Goal: Task Accomplishment & Management: Complete application form

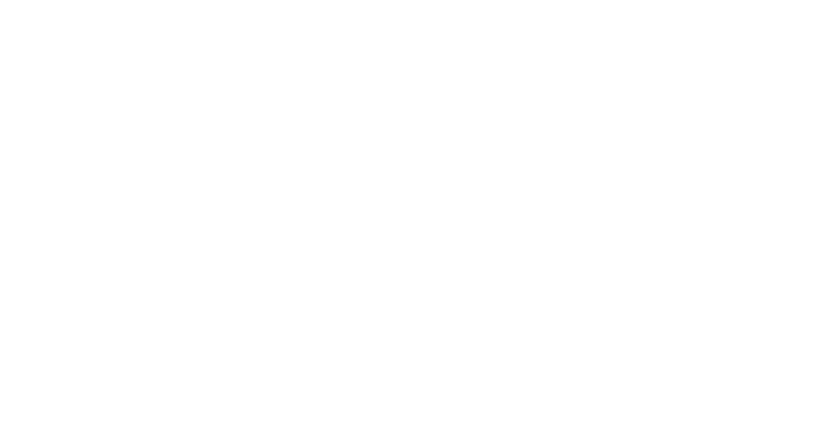
drag, startPoint x: 0, startPoint y: 0, endPoint x: 410, endPoint y: 269, distance: 489.9
click at [409, 0] on html "Loading × Sorry to interrupt CSS Error Refresh" at bounding box center [407, 0] width 815 height 0
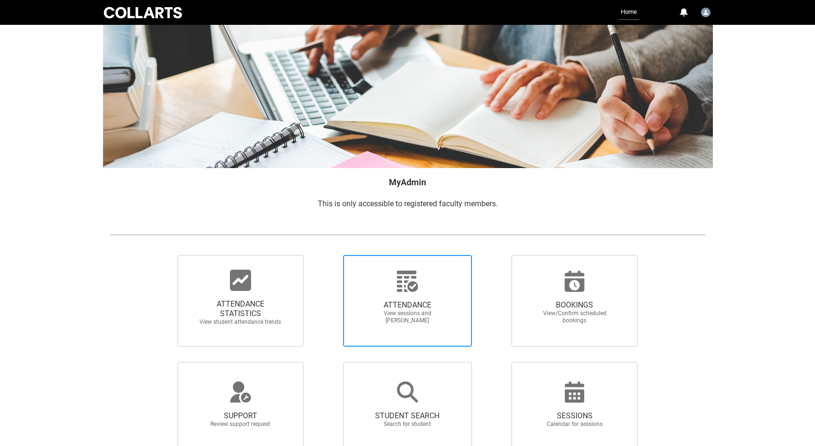
click at [411, 271] on icon at bounding box center [407, 280] width 21 height 21
click at [327, 255] on input "ATTENDANCE View sessions and [PERSON_NAME]" at bounding box center [326, 254] width 0 height 0
radio input "true"
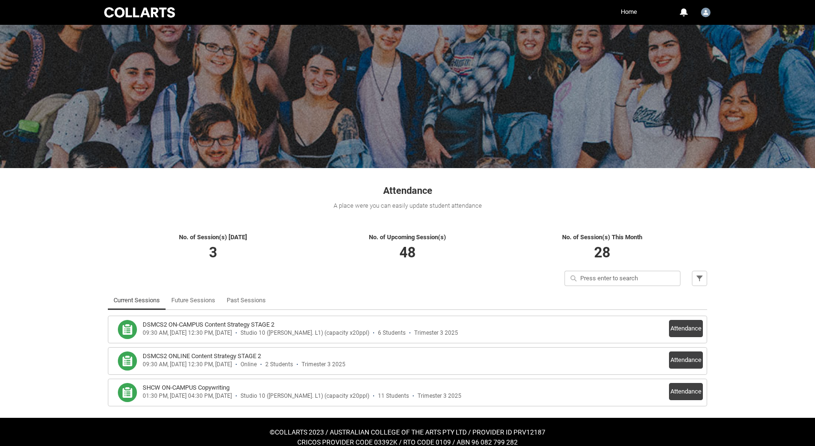
scroll to position [11, 0]
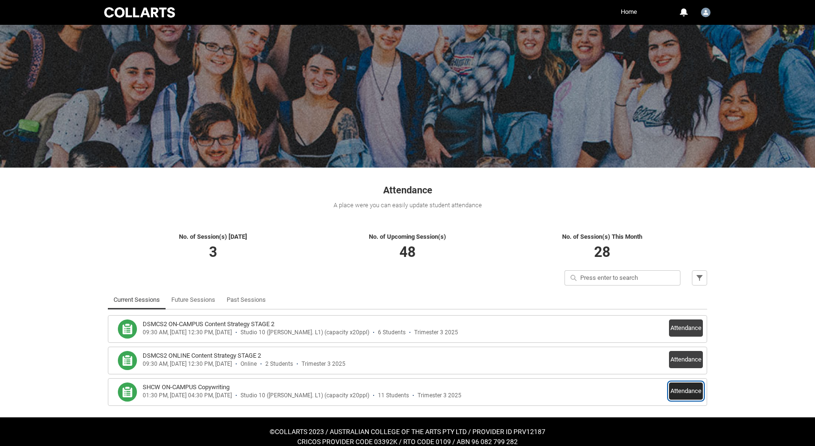
click at [694, 388] on button "Attendance" at bounding box center [686, 390] width 34 height 17
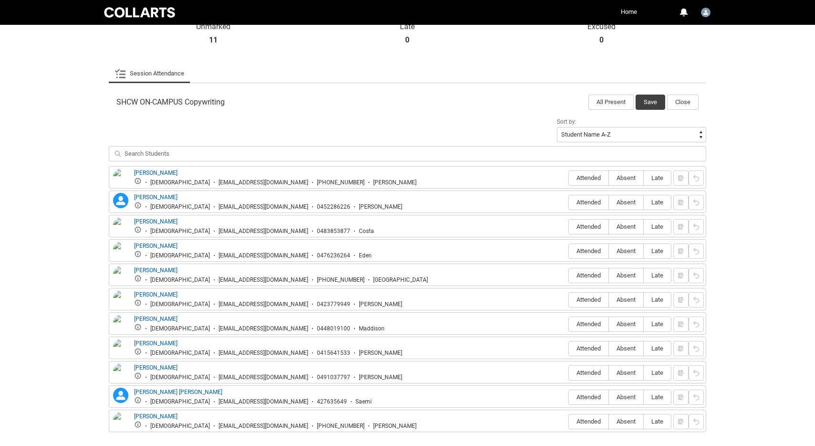
scroll to position [249, 0]
click at [587, 182] on label "Attended" at bounding box center [589, 177] width 40 height 15
click at [569, 177] on input "Attended" at bounding box center [568, 177] width 0 height 0
type lightning-radio-group "Attended"
radio input "true"
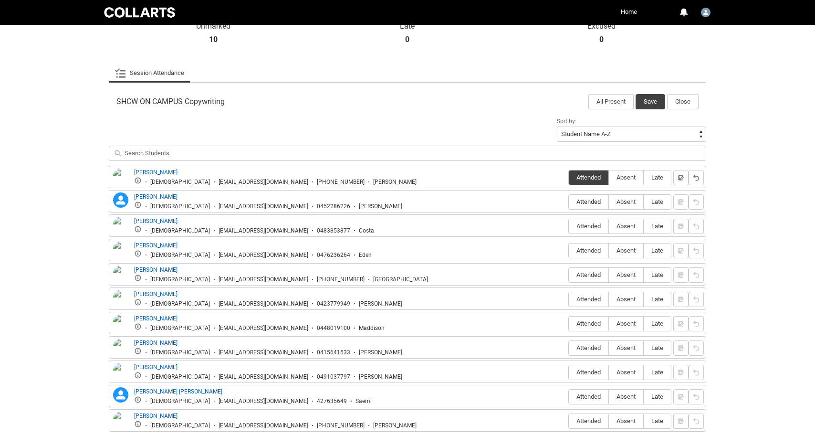
click at [593, 201] on span "Attended" at bounding box center [589, 201] width 40 height 7
click at [569, 201] on input "Attended" at bounding box center [568, 201] width 0 height 0
type lightning-radio-group "Attended"
radio input "true"
click at [630, 224] on span "Absent" at bounding box center [626, 225] width 34 height 7
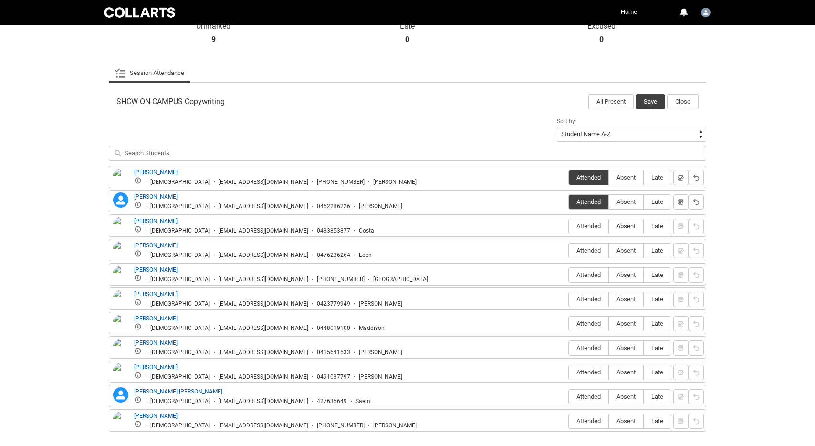
click at [609, 226] on input "Absent" at bounding box center [608, 226] width 0 height 0
type lightning-radio-group "Absent"
radio input "true"
click at [584, 248] on span "Attended" at bounding box center [589, 250] width 40 height 7
click at [569, 250] on input "Attended" at bounding box center [568, 250] width 0 height 0
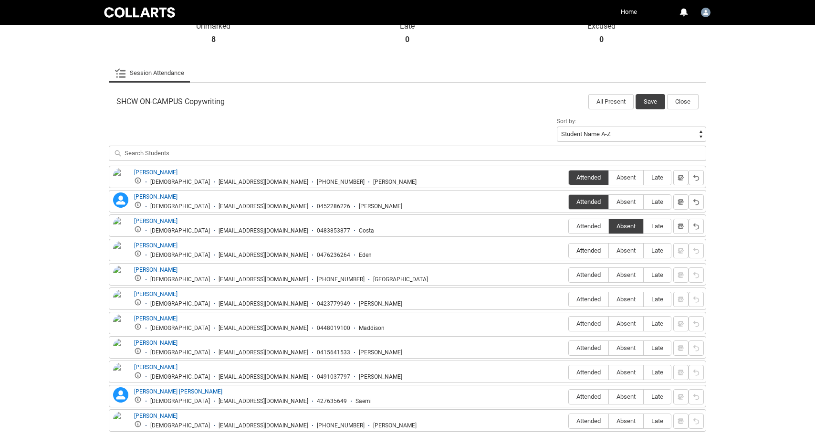
type lightning-radio-group "Attended"
radio input "true"
click at [621, 276] on span "Absent" at bounding box center [626, 274] width 34 height 7
click at [609, 275] on input "Absent" at bounding box center [608, 274] width 0 height 0
type lightning-radio-group "Absent"
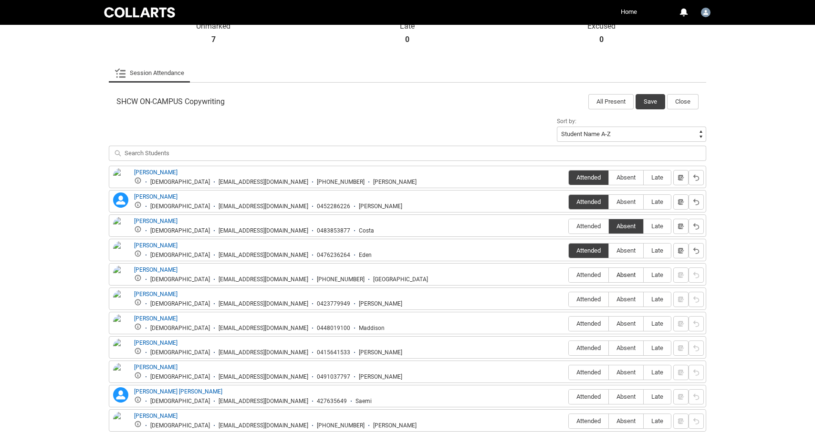
radio input "true"
click at [626, 300] on span "Absent" at bounding box center [626, 298] width 34 height 7
click at [609, 299] on input "Absent" at bounding box center [608, 299] width 0 height 0
type lightning-radio-group "Absent"
radio input "true"
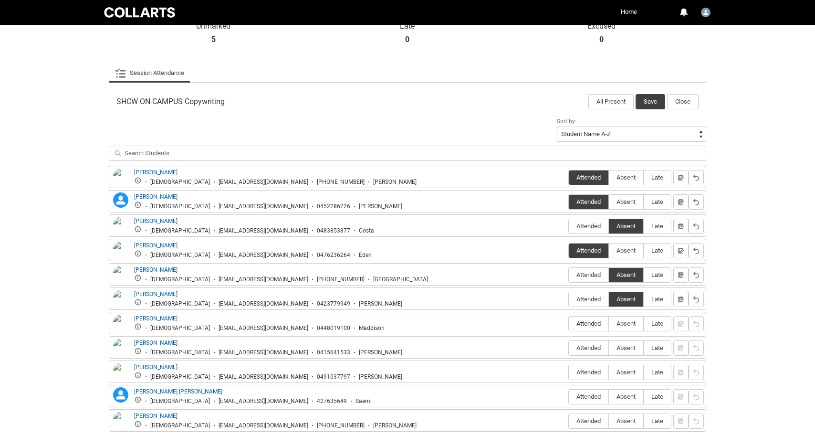
click at [598, 323] on span "Attended" at bounding box center [589, 323] width 40 height 7
click at [569, 323] on input "Attended" at bounding box center [568, 323] width 0 height 0
type lightning-radio-group "Attended"
radio input "true"
click at [594, 339] on fieldset "Attended Absent Late" at bounding box center [619, 347] width 103 height 18
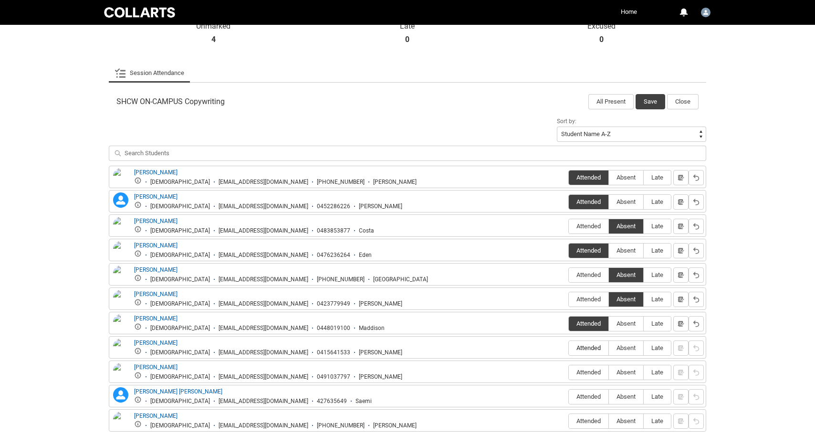
click at [591, 344] on label "Attended" at bounding box center [589, 348] width 40 height 15
click at [569, 347] on input "Attended" at bounding box center [568, 347] width 0 height 0
type lightning-radio-group "Attended"
radio input "true"
click at [590, 373] on span "Attended" at bounding box center [589, 371] width 40 height 7
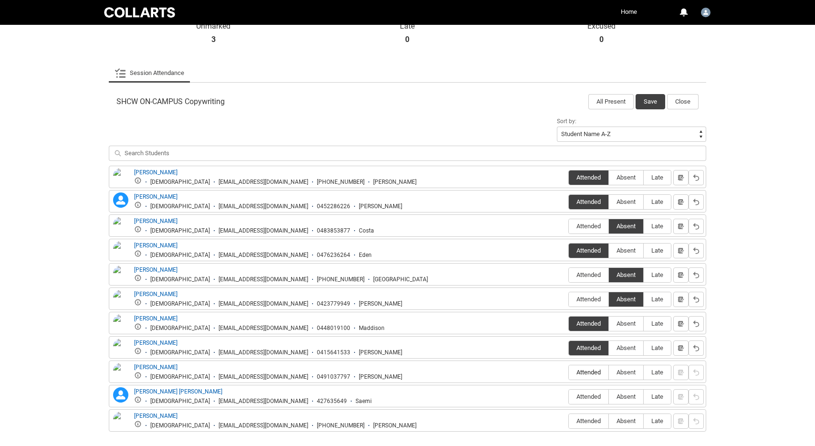
click at [569, 372] on input "Attended" at bounding box center [568, 372] width 0 height 0
type lightning-radio-group "Attended"
radio input "true"
click at [590, 399] on span "Attended" at bounding box center [589, 396] width 40 height 7
click at [569, 396] on input "Attended" at bounding box center [568, 396] width 0 height 0
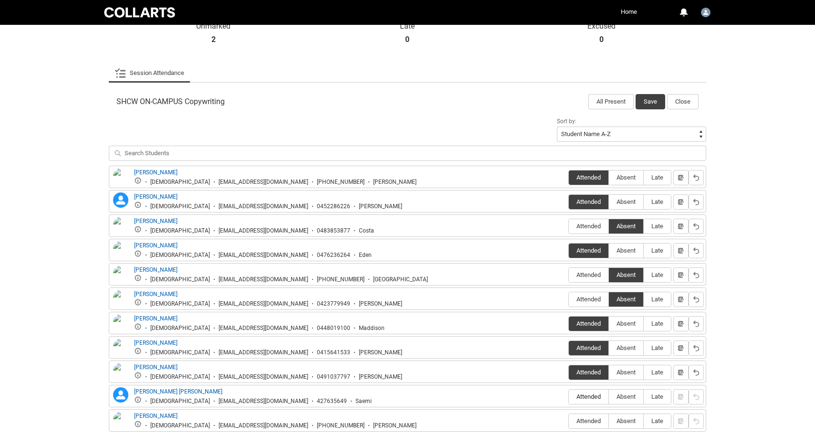
type lightning-radio-group "Attended"
radio input "true"
click at [591, 420] on span "Attended" at bounding box center [589, 420] width 40 height 7
click at [569, 420] on input "Attended" at bounding box center [568, 420] width 0 height 0
type lightning-radio-group "Attended"
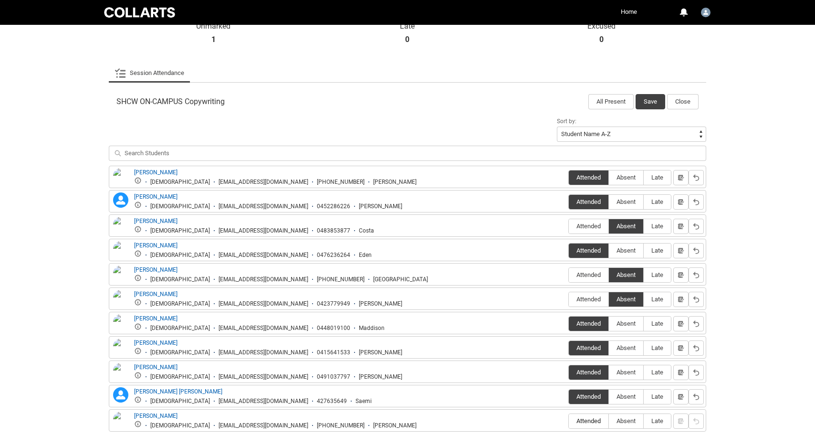
radio input "true"
click at [655, 101] on button "Save" at bounding box center [650, 101] width 30 height 15
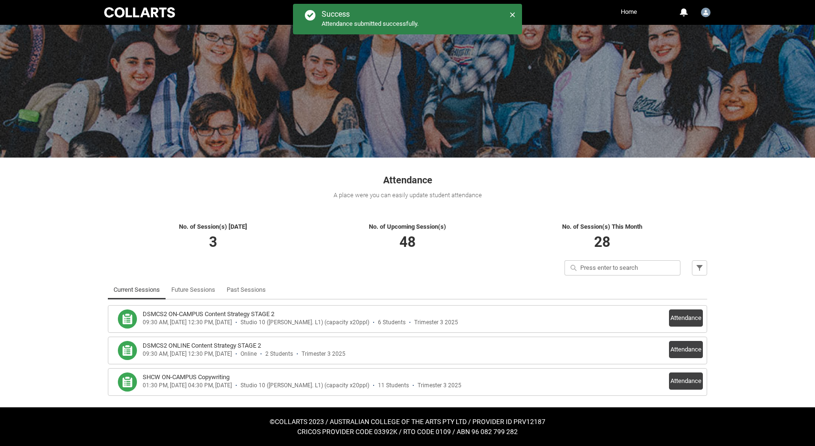
scroll to position [21, 0]
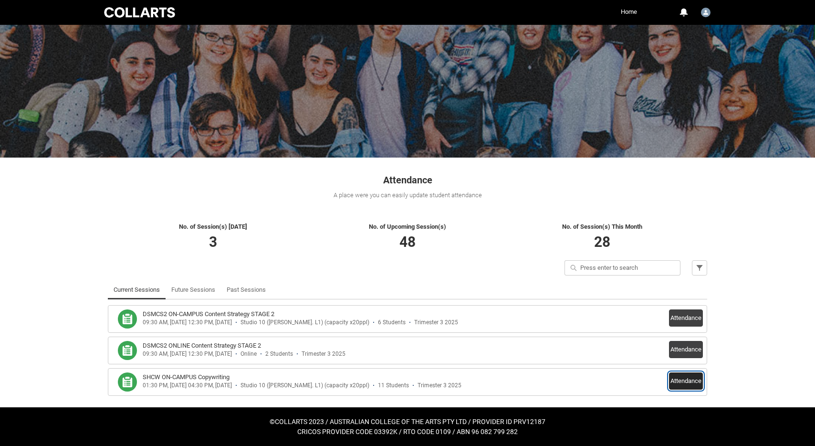
click at [693, 381] on button "Attendance" at bounding box center [686, 380] width 34 height 17
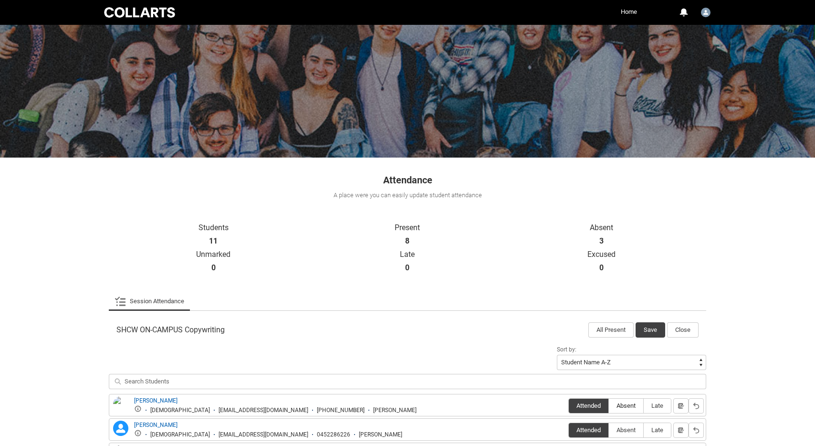
click at [622, 405] on span "Absent" at bounding box center [626, 405] width 34 height 7
click at [609, 405] on input "Absent" at bounding box center [608, 405] width 0 height 0
type lightning-radio-group "Absent"
radio input "true"
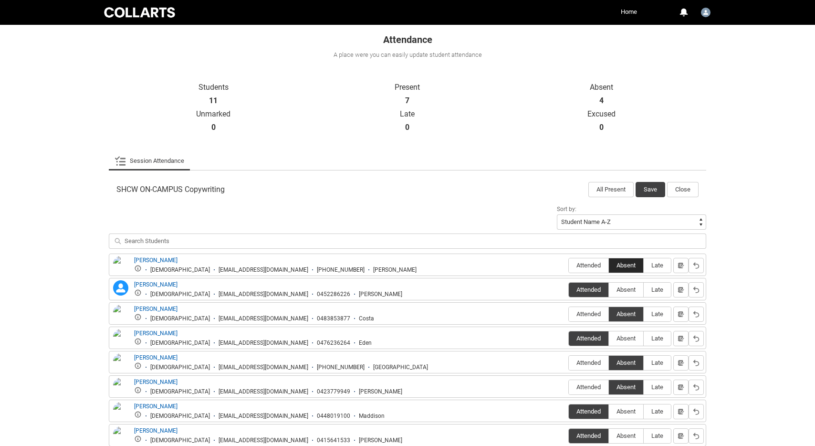
scroll to position [291, 0]
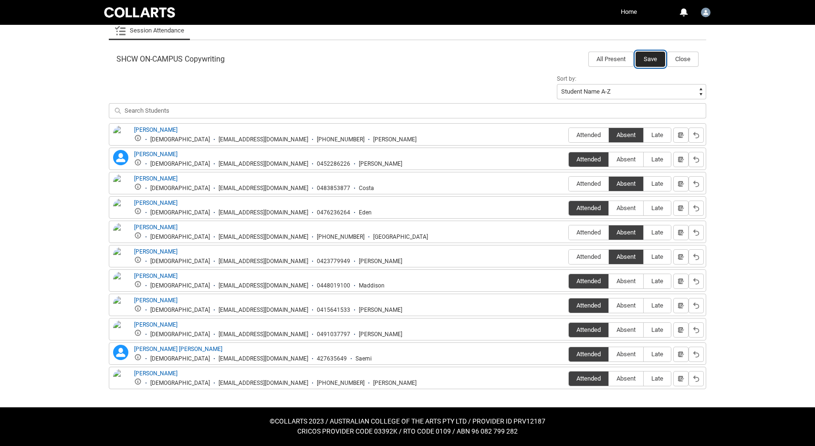
click at [659, 61] on button "Save" at bounding box center [650, 59] width 30 height 15
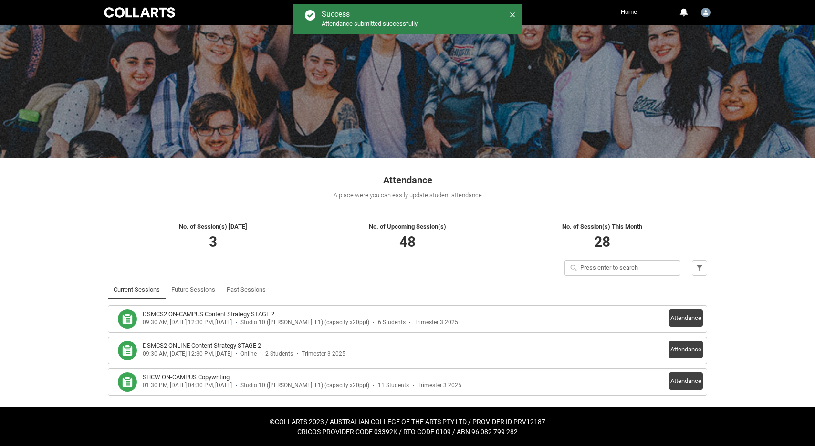
scroll to position [21, 0]
